Goal: Task Accomplishment & Management: Use online tool/utility

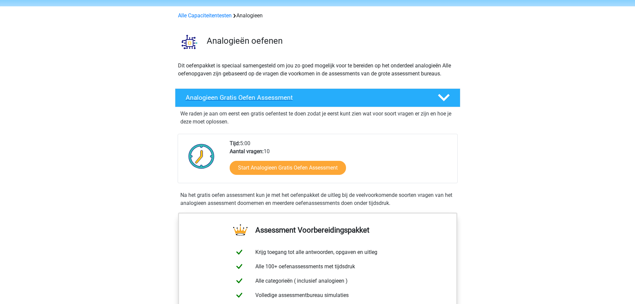
scroll to position [33, 0]
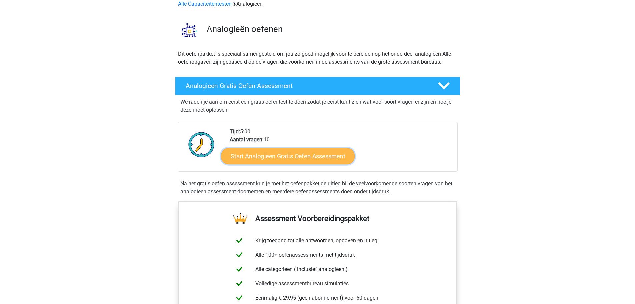
click at [314, 158] on link "Start Analogieen Gratis Oefen Assessment" at bounding box center [288, 156] width 134 height 16
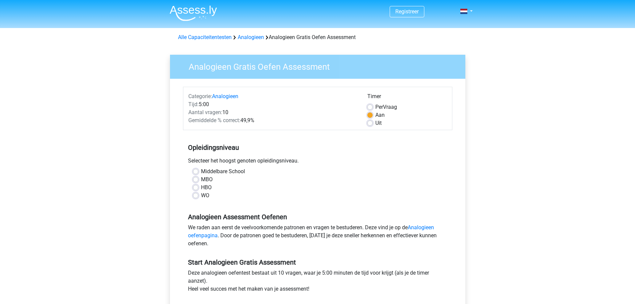
click at [201, 177] on label "MBO" at bounding box center [207, 179] width 12 height 8
click at [195, 177] on input "MBO" at bounding box center [195, 178] width 5 height 7
radio input "true"
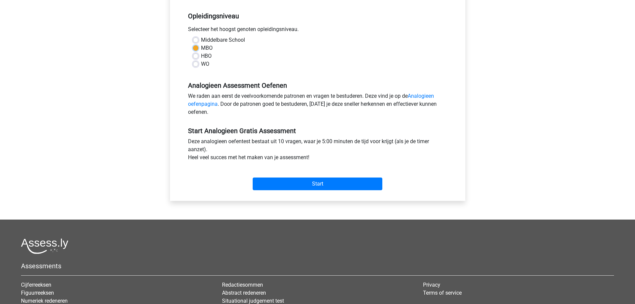
scroll to position [133, 0]
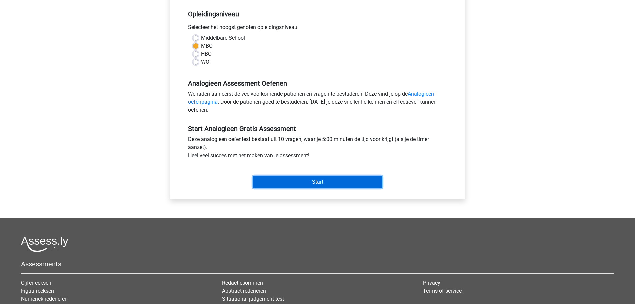
click at [300, 182] on input "Start" at bounding box center [318, 181] width 130 height 13
